Goal: Task Accomplishment & Management: Manage account settings

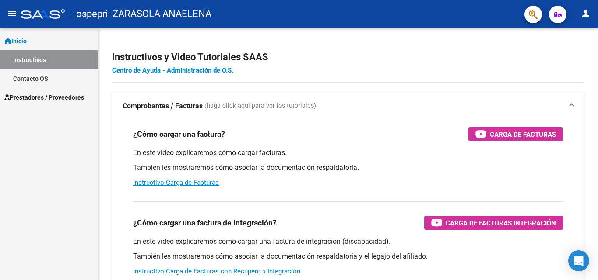
click at [26, 91] on link "Prestadores / Proveedores" at bounding box center [49, 97] width 98 height 19
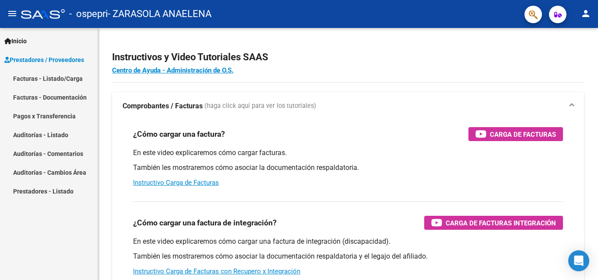
click at [44, 75] on link "Facturas - Listado/Carga" at bounding box center [49, 78] width 98 height 19
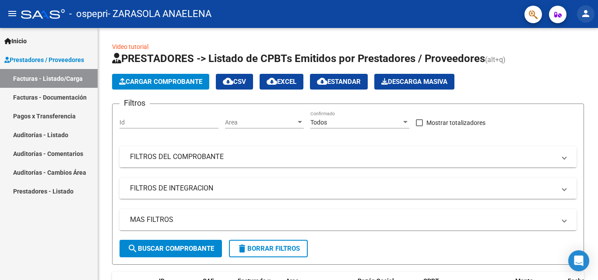
click at [582, 13] on mat-icon "person" at bounding box center [585, 13] width 11 height 11
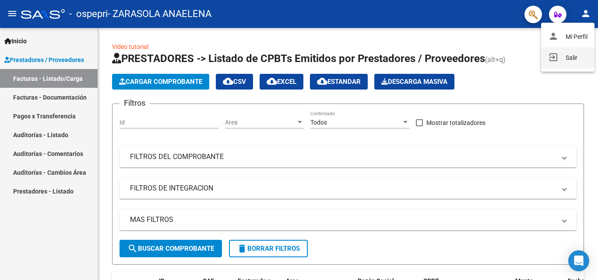
click at [570, 53] on button "exit_to_app Salir" at bounding box center [567, 57] width 53 height 21
